Goal: Transaction & Acquisition: Purchase product/service

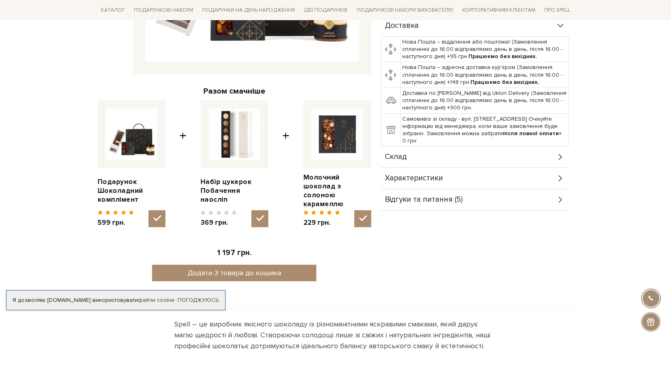
scroll to position [282, 0]
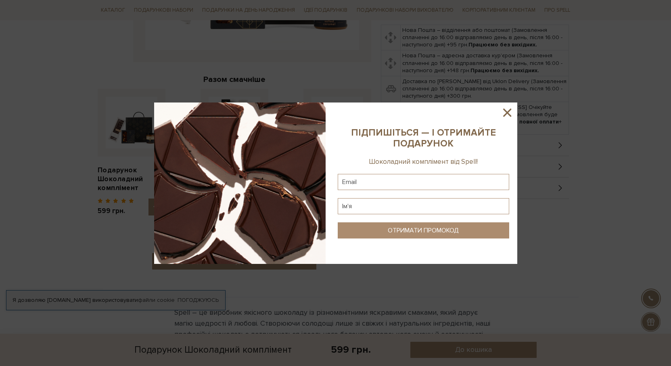
click at [512, 116] on icon at bounding box center [507, 113] width 14 height 14
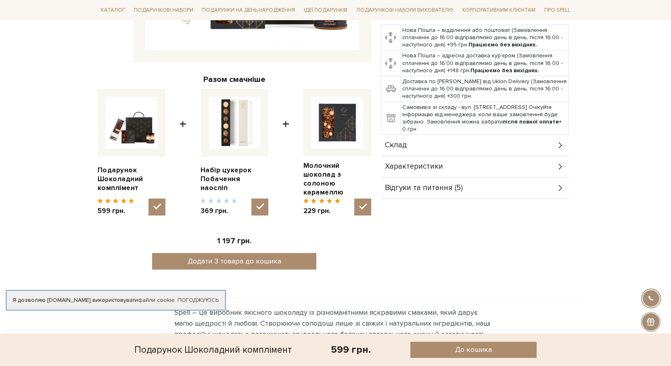
click at [340, 129] on img at bounding box center [337, 123] width 52 height 52
click at [354, 198] on input "checkbox" at bounding box center [362, 206] width 17 height 17
click at [340, 129] on img at bounding box center [337, 123] width 52 height 52
click at [354, 198] on input "checkbox" at bounding box center [362, 206] width 17 height 17
click at [340, 129] on img at bounding box center [337, 123] width 52 height 52
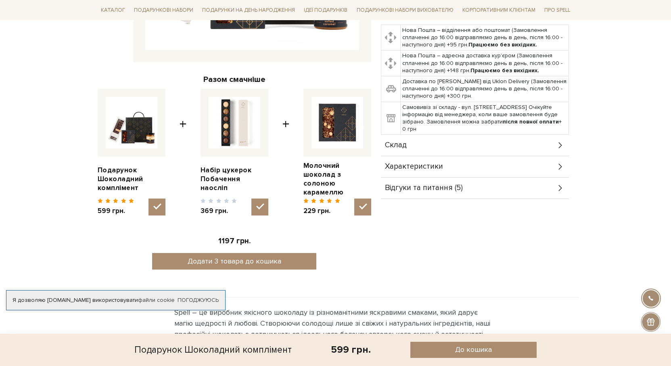
click at [354, 198] on input "checkbox" at bounding box center [362, 206] width 17 height 17
click at [340, 129] on img at bounding box center [337, 123] width 52 height 52
click at [354, 198] on input "checkbox" at bounding box center [362, 206] width 17 height 17
checkbox input "true"
